Goal: Information Seeking & Learning: Learn about a topic

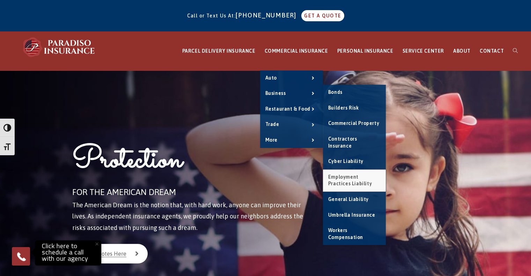
click at [349, 176] on span "Employment Practices Liability" at bounding box center [350, 180] width 44 height 13
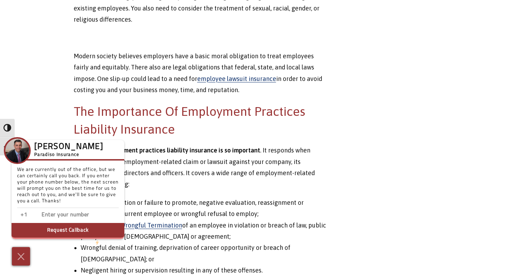
scroll to position [594, 0]
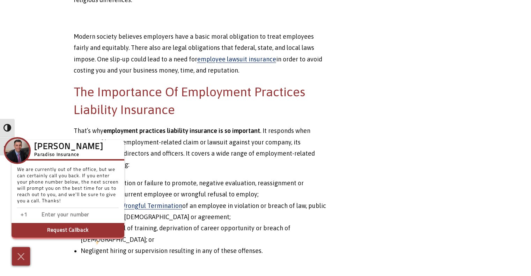
click at [481, 156] on main "[US_STATE] Employment Practices Liability Insurance As your business grows, so …" at bounding box center [265, 47] width 531 height 1141
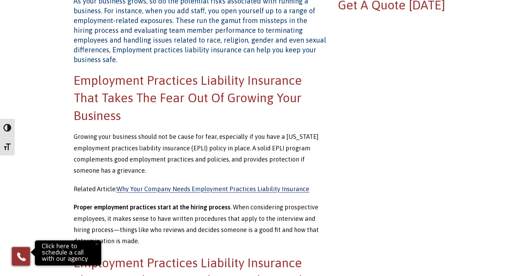
scroll to position [279, 0]
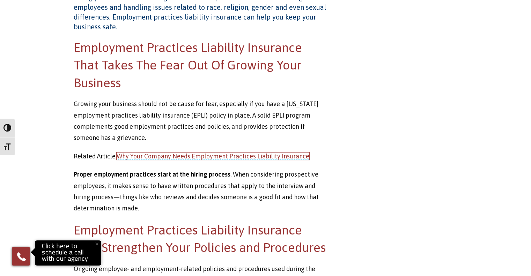
click at [193, 153] on link "Why Your Company Needs Employment Practices Liability Insurance" at bounding box center [213, 156] width 193 height 7
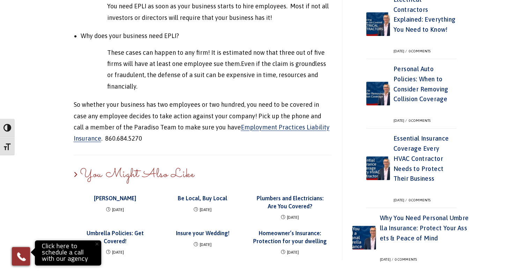
scroll to position [489, 0]
